Goal: Task Accomplishment & Management: Complete application form

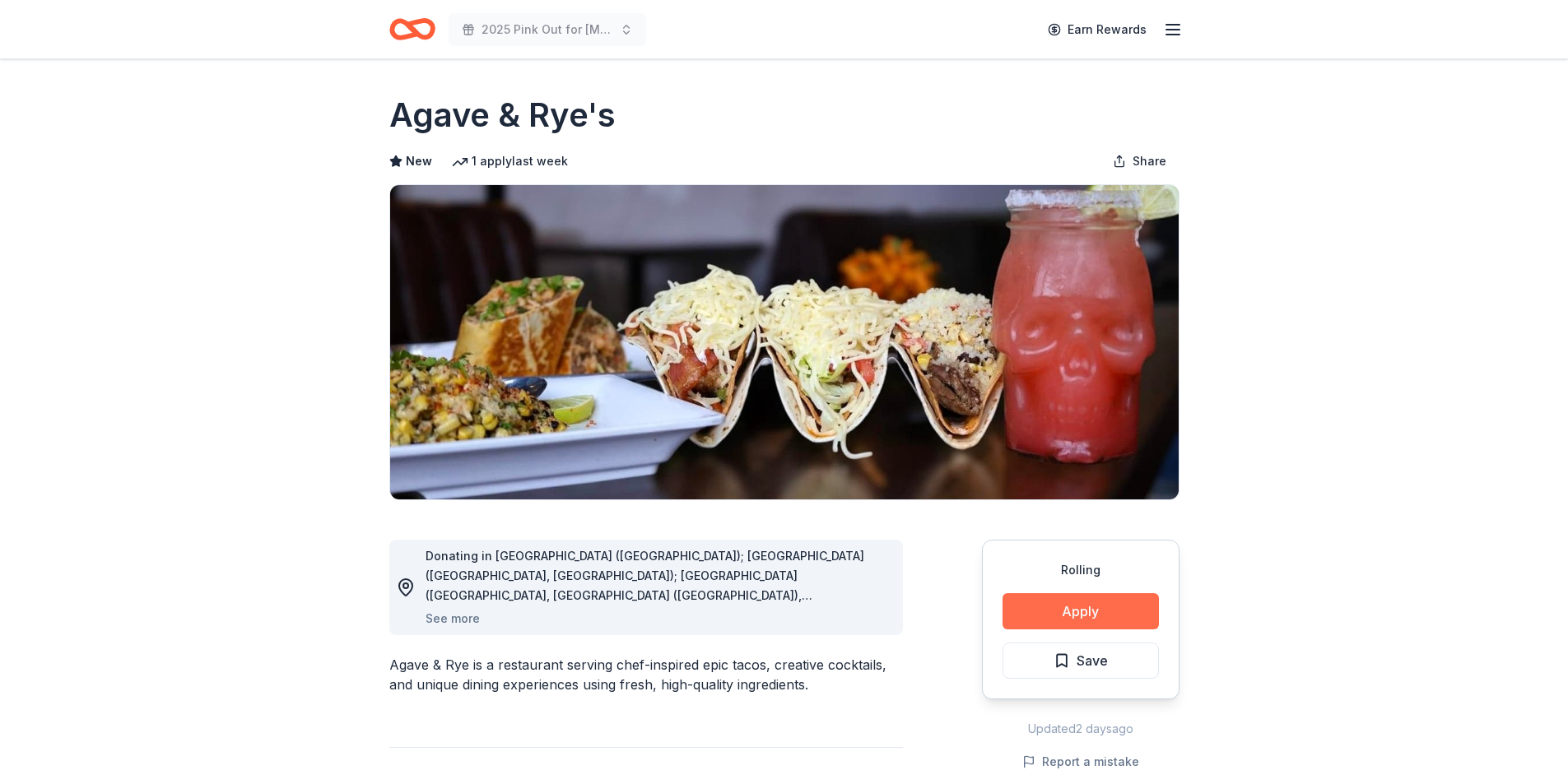
click at [1080, 609] on button "Apply" at bounding box center [1080, 612] width 157 height 36
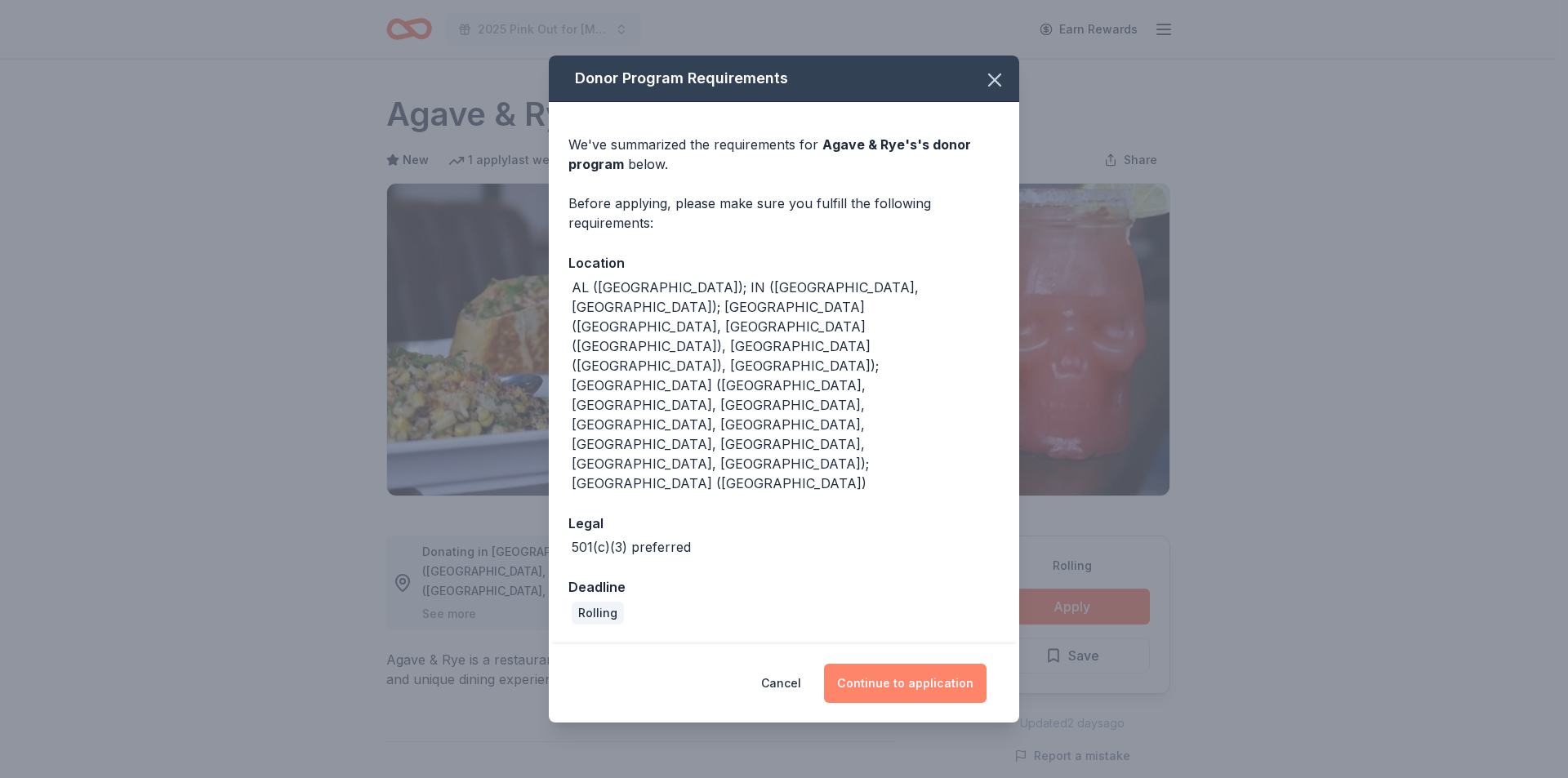
click at [904, 664] on button "Continue to application" at bounding box center [905, 684] width 162 height 40
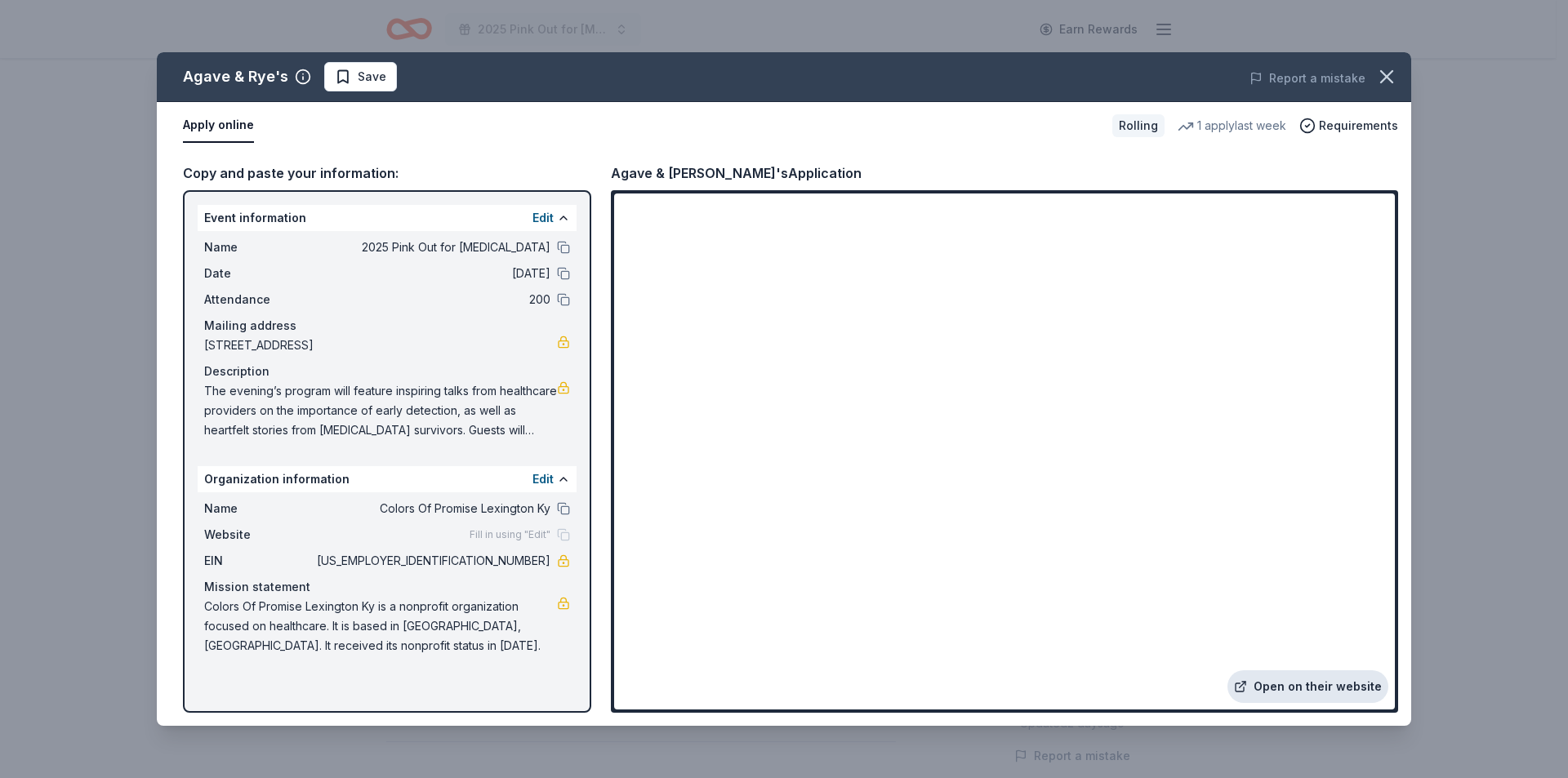
click at [1303, 678] on link "Open on their website" at bounding box center [1307, 687] width 161 height 33
